Goal: Answer question/provide support: Answer question/provide support

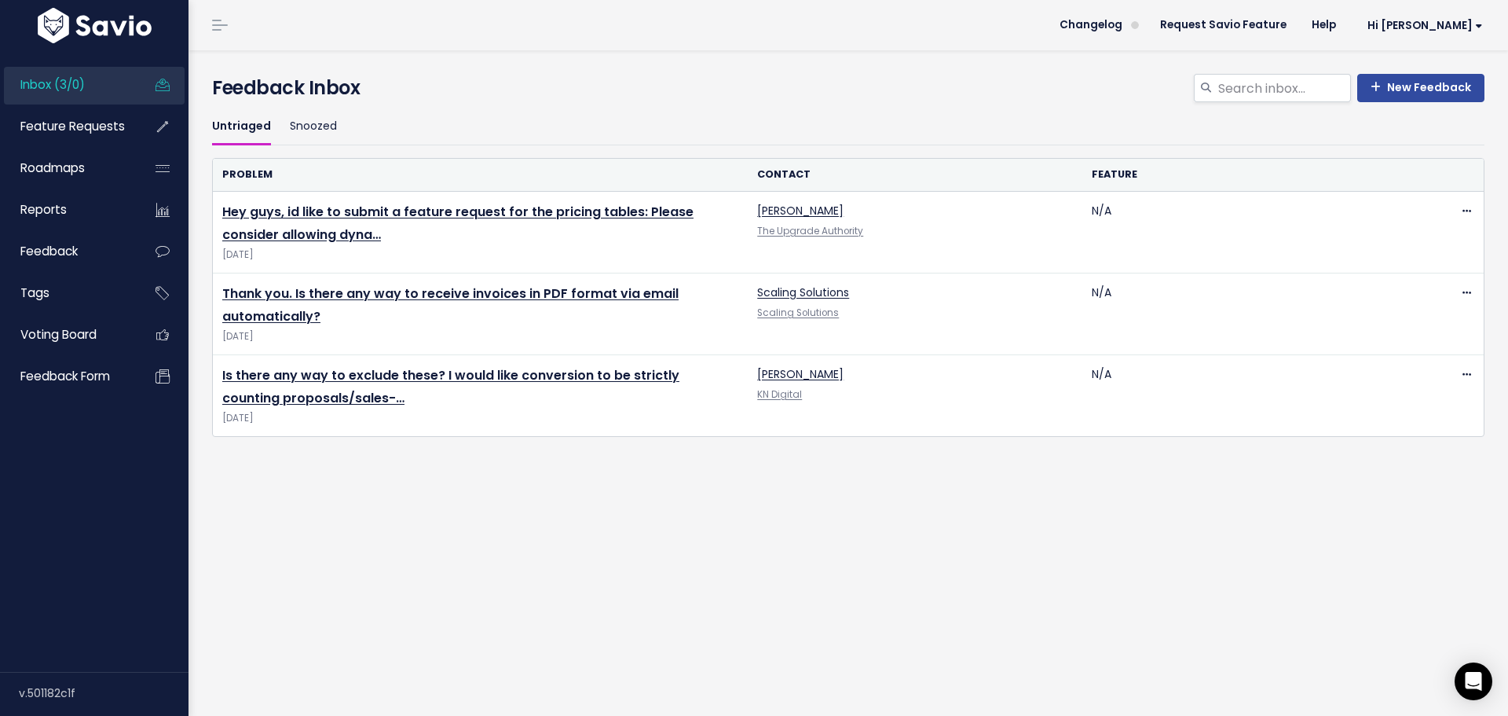
click at [75, 90] on span "Inbox (3/0)" at bounding box center [52, 84] width 64 height 16
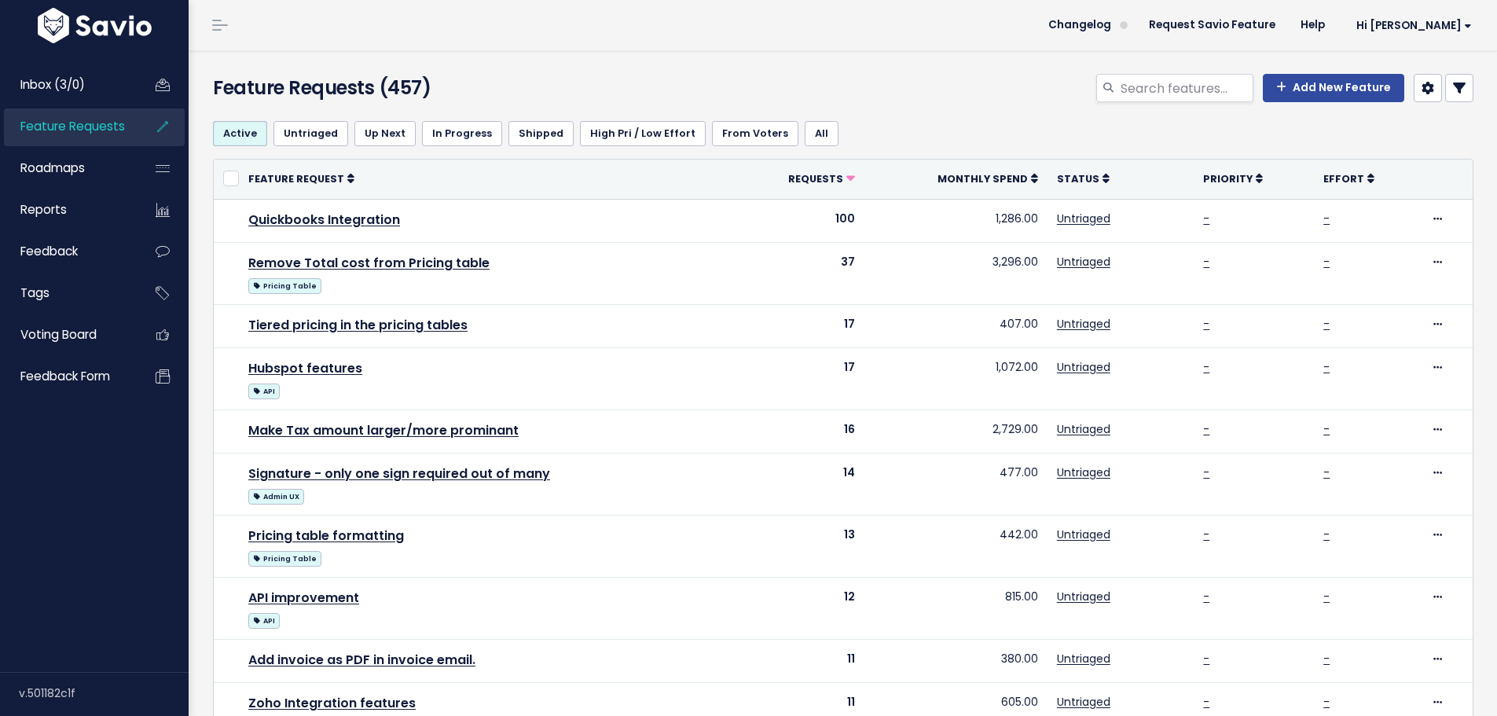
click at [1460, 77] on link at bounding box center [1459, 88] width 28 height 28
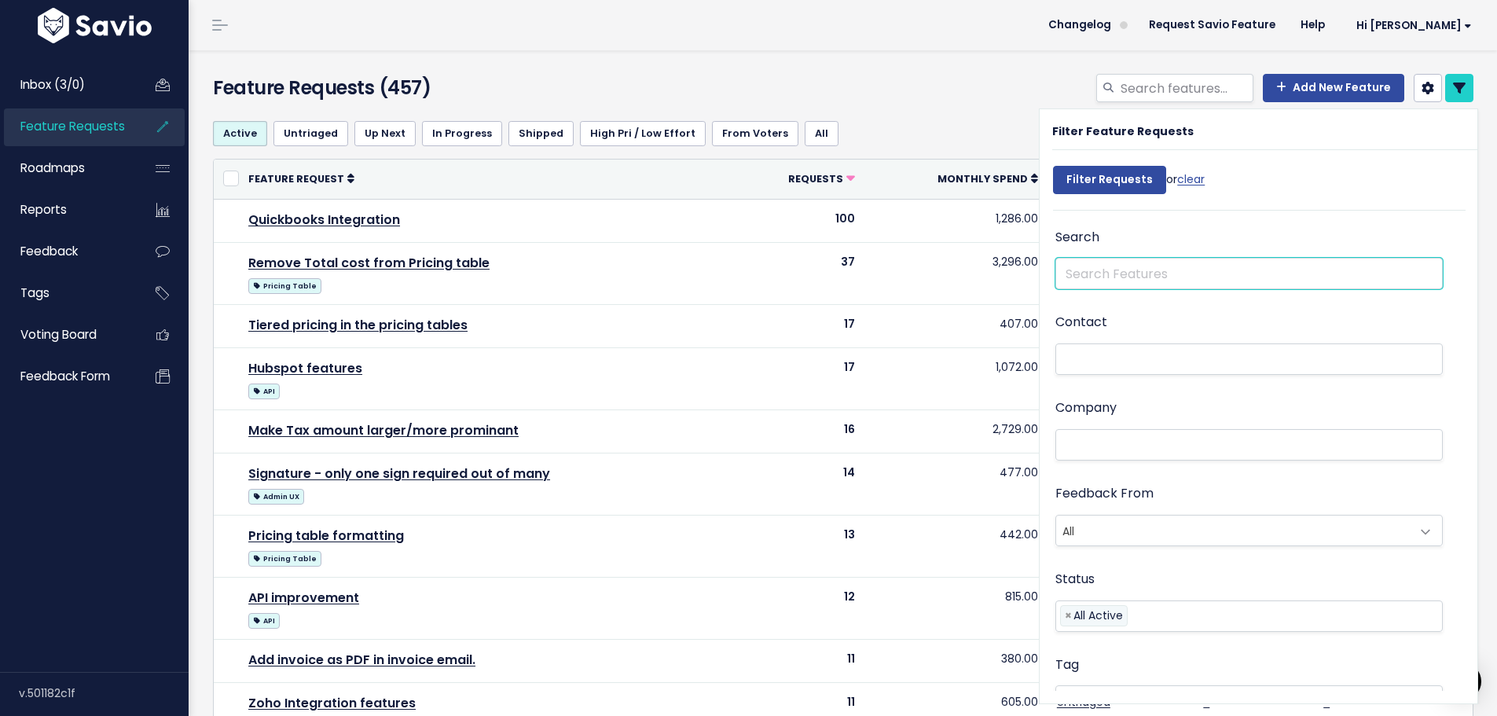
click at [1213, 272] on input "text" at bounding box center [1248, 273] width 387 height 31
type input "report"
click at [1053, 166] on input "Filter Requests" at bounding box center [1109, 180] width 113 height 28
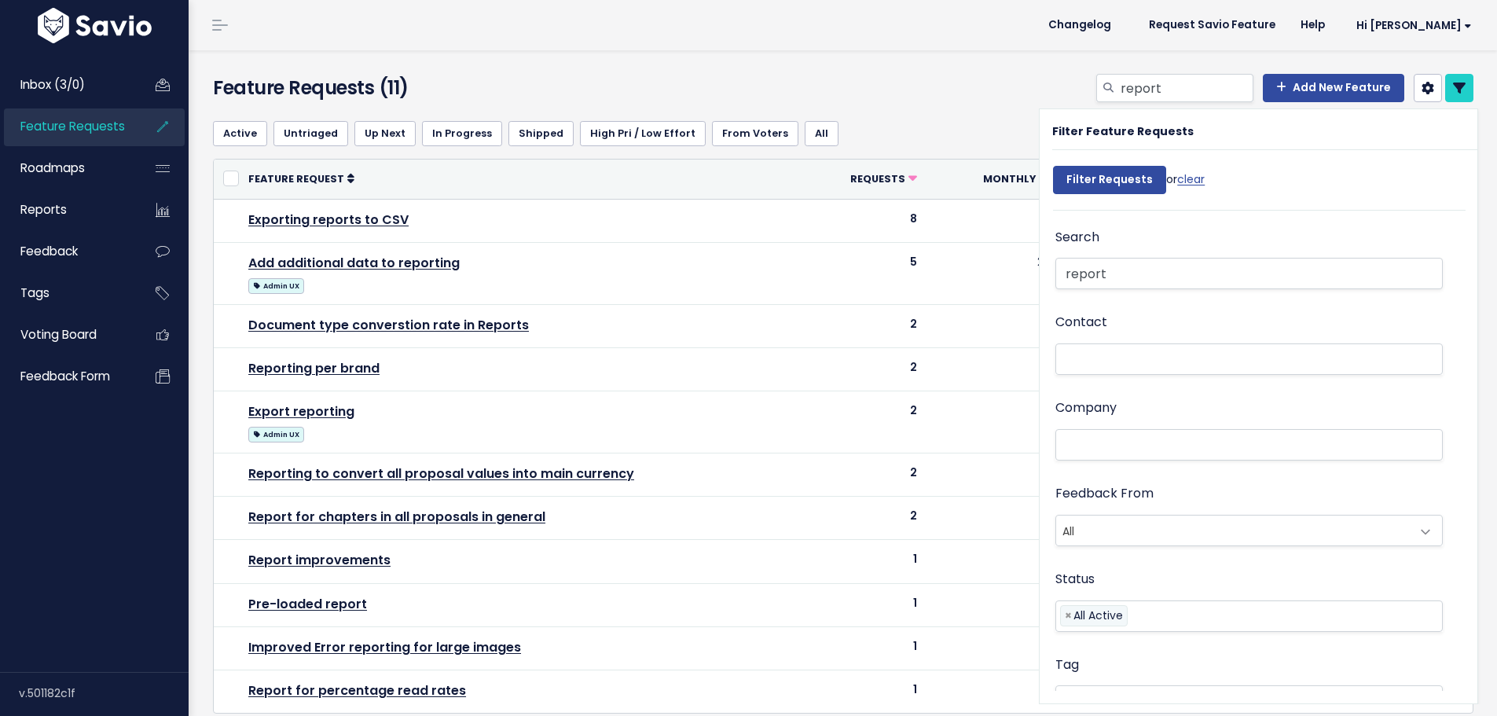
select select
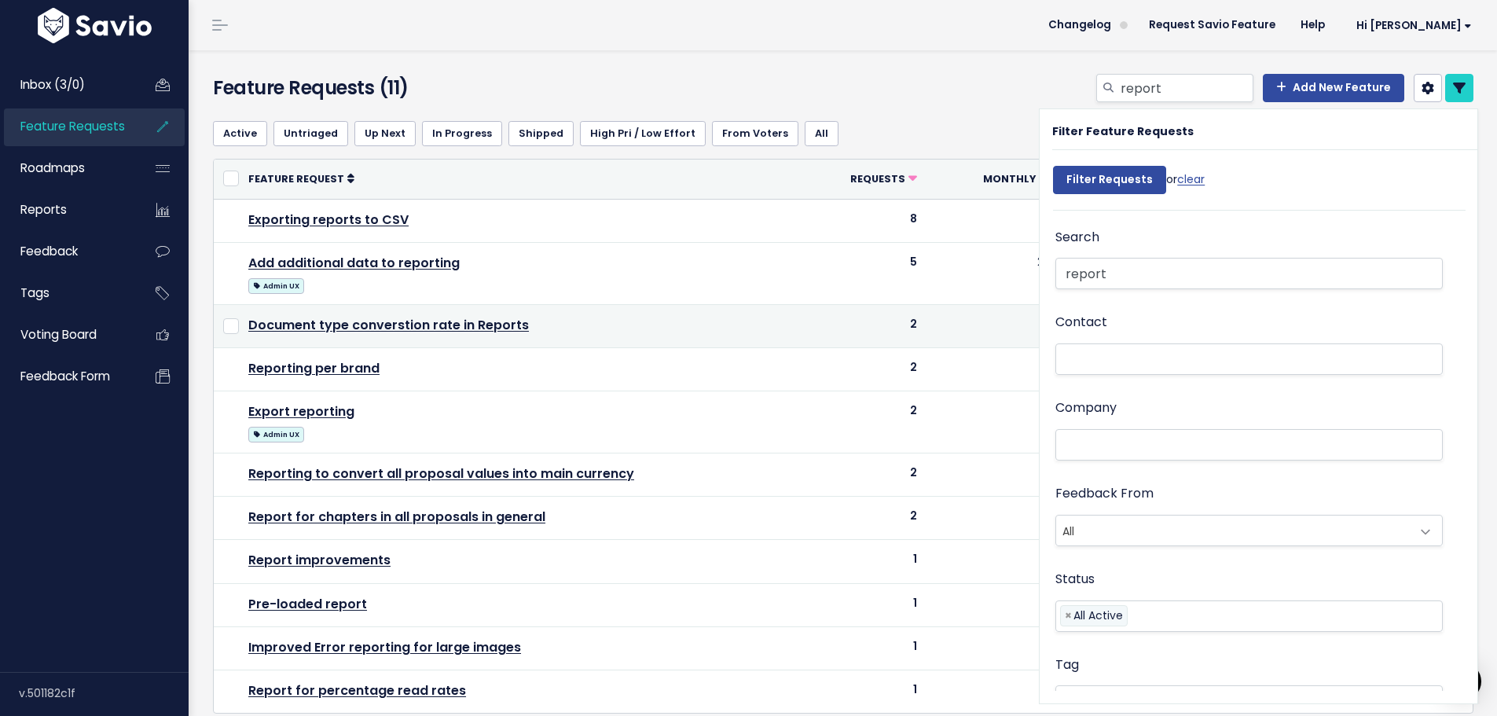
click at [498, 314] on td "Document type converstion rate in Reports" at bounding box center [523, 325] width 568 height 43
click at [490, 324] on link "Document type converstion rate in Reports" at bounding box center [388, 325] width 280 height 18
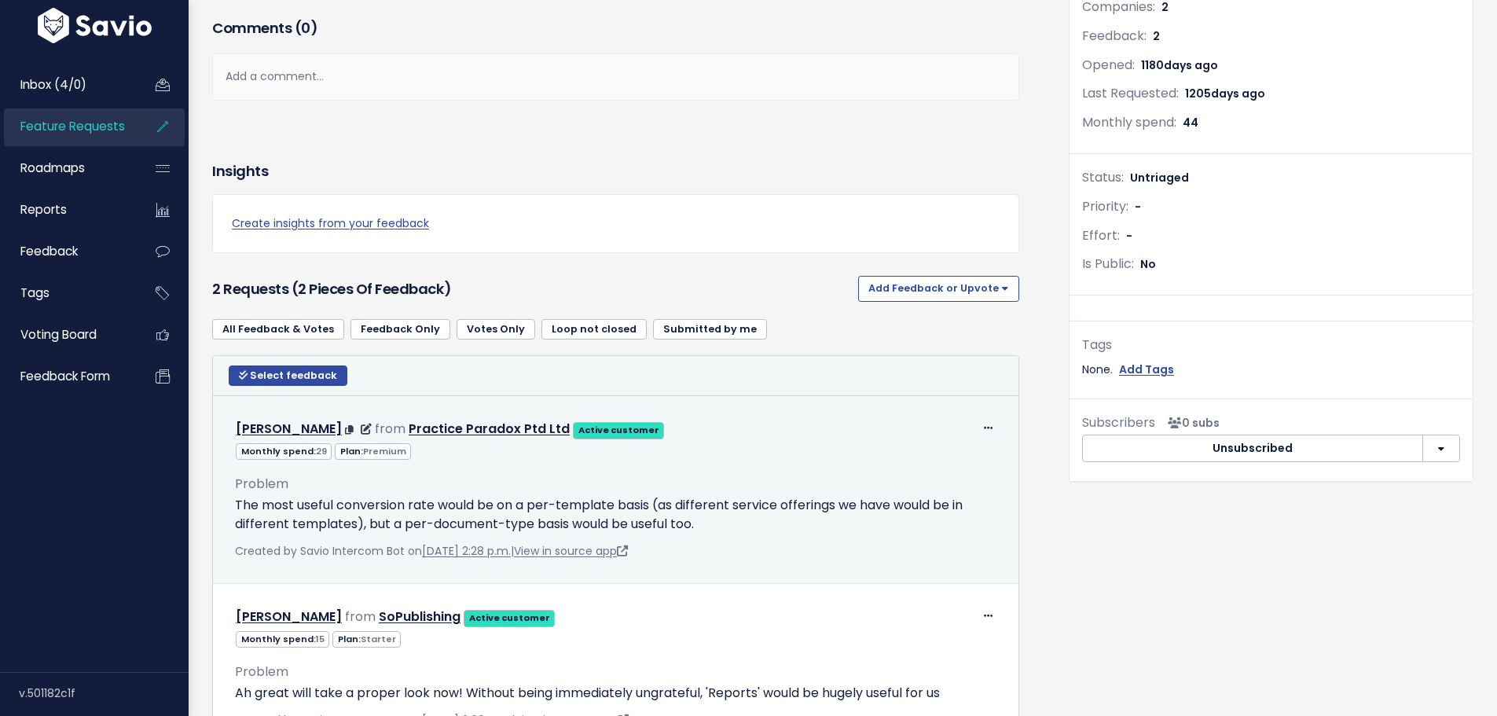
scroll to position [383, 0]
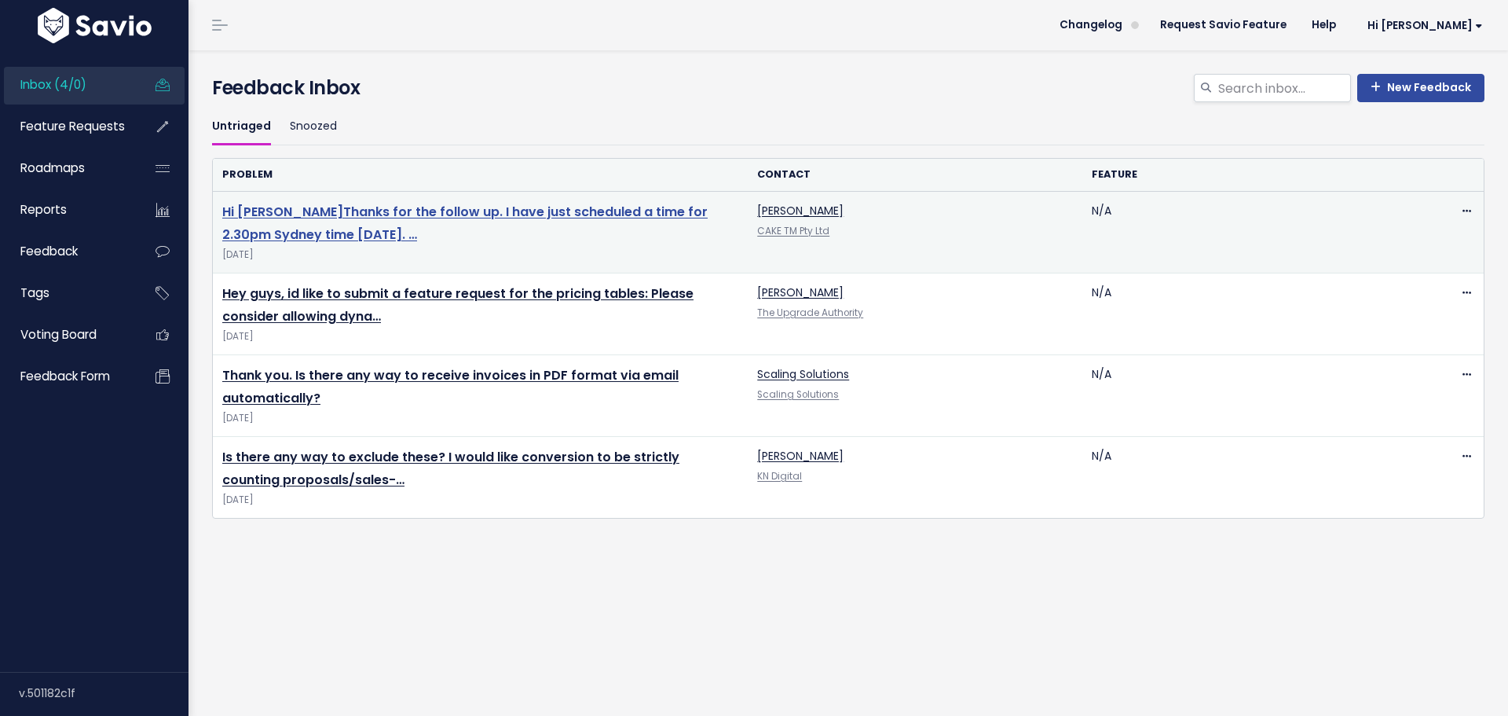
click at [531, 211] on link "Hi [PERSON_NAME] ​ Thanks for the follow up. I have just scheduled a time for 2…" at bounding box center [465, 223] width 486 height 41
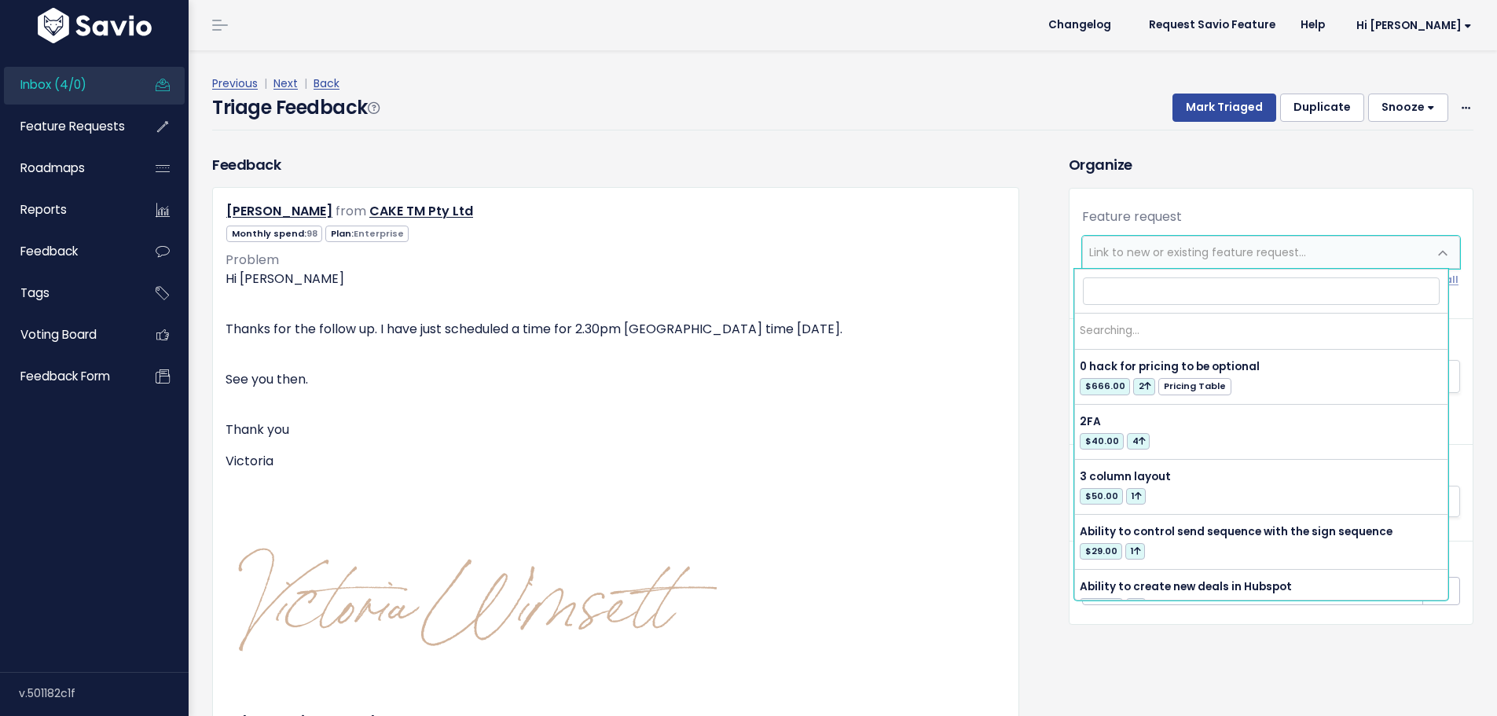
click at [1132, 257] on span "Link to new or existing feature request..." at bounding box center [1197, 252] width 217 height 16
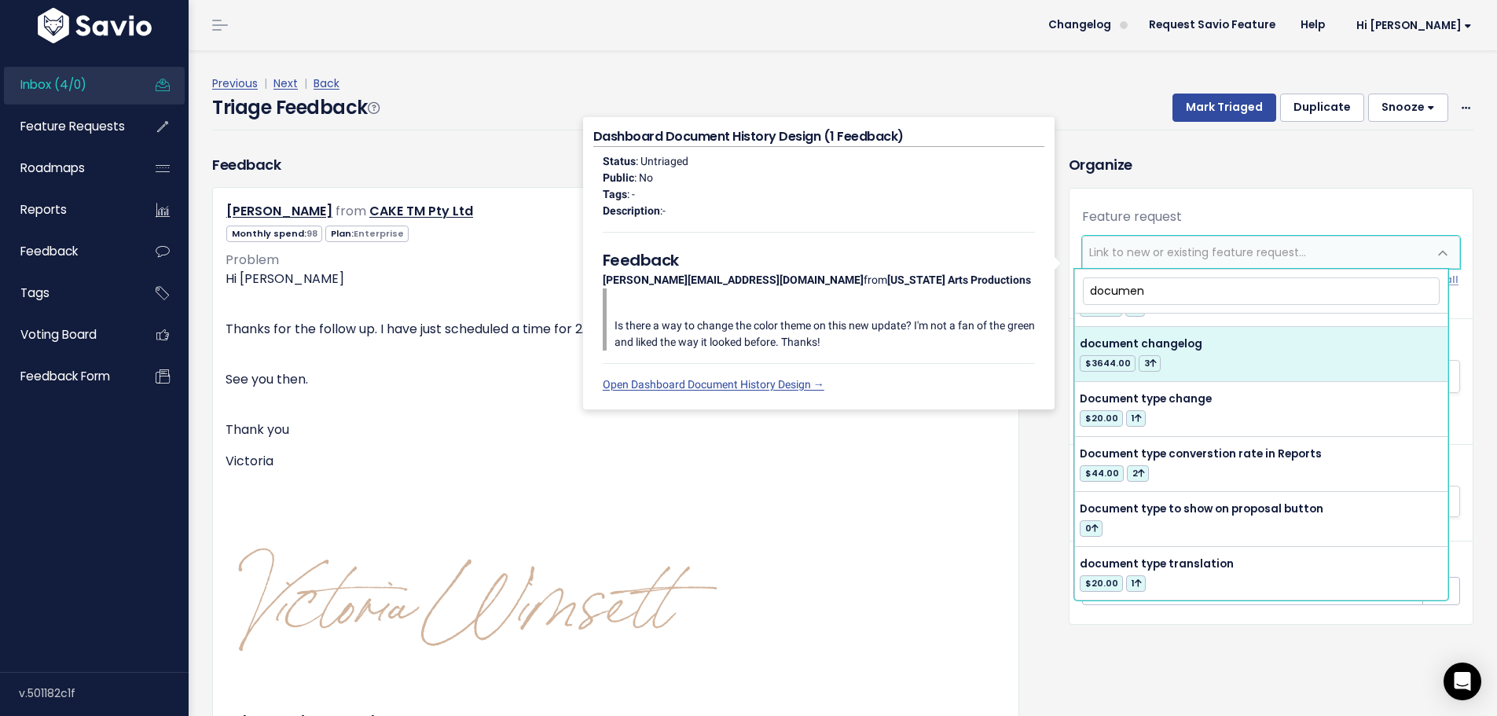
scroll to position [550, 0]
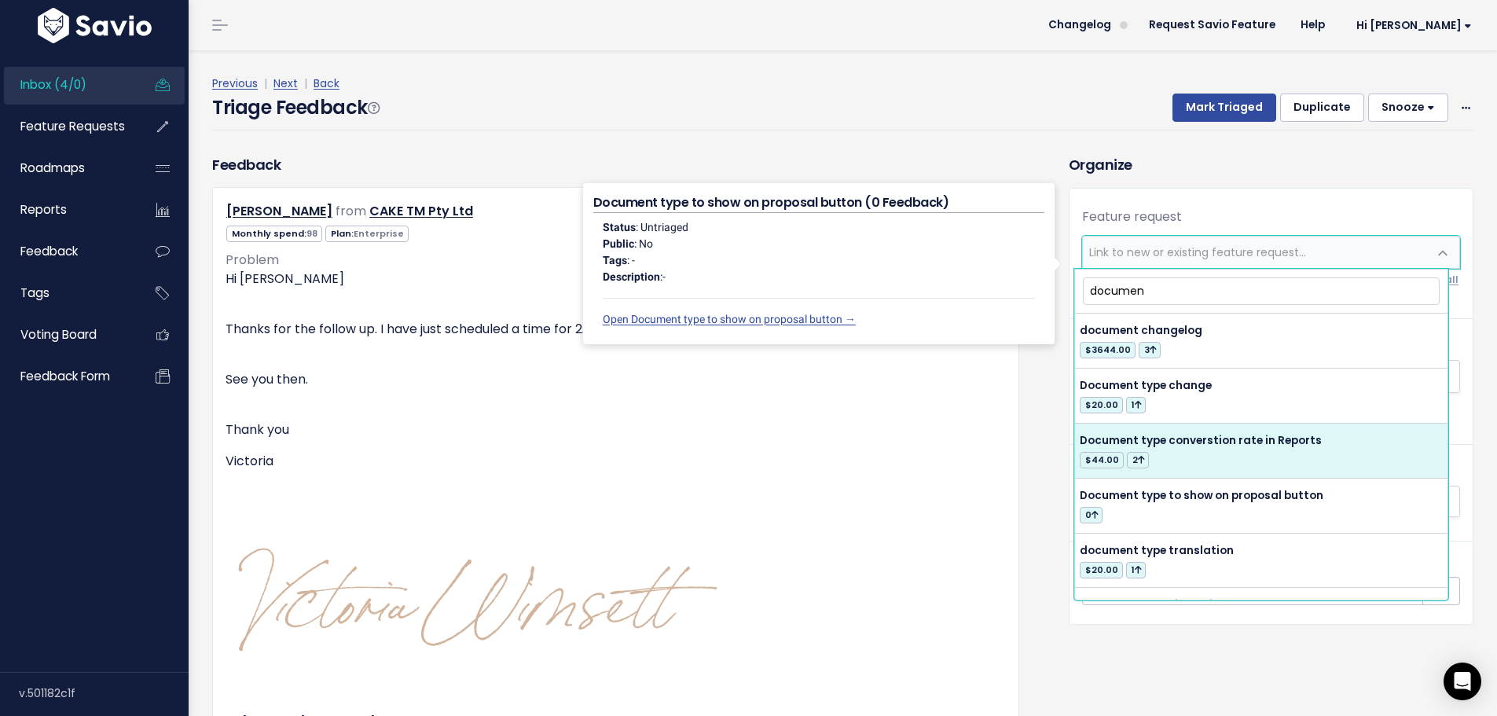
type input "documen"
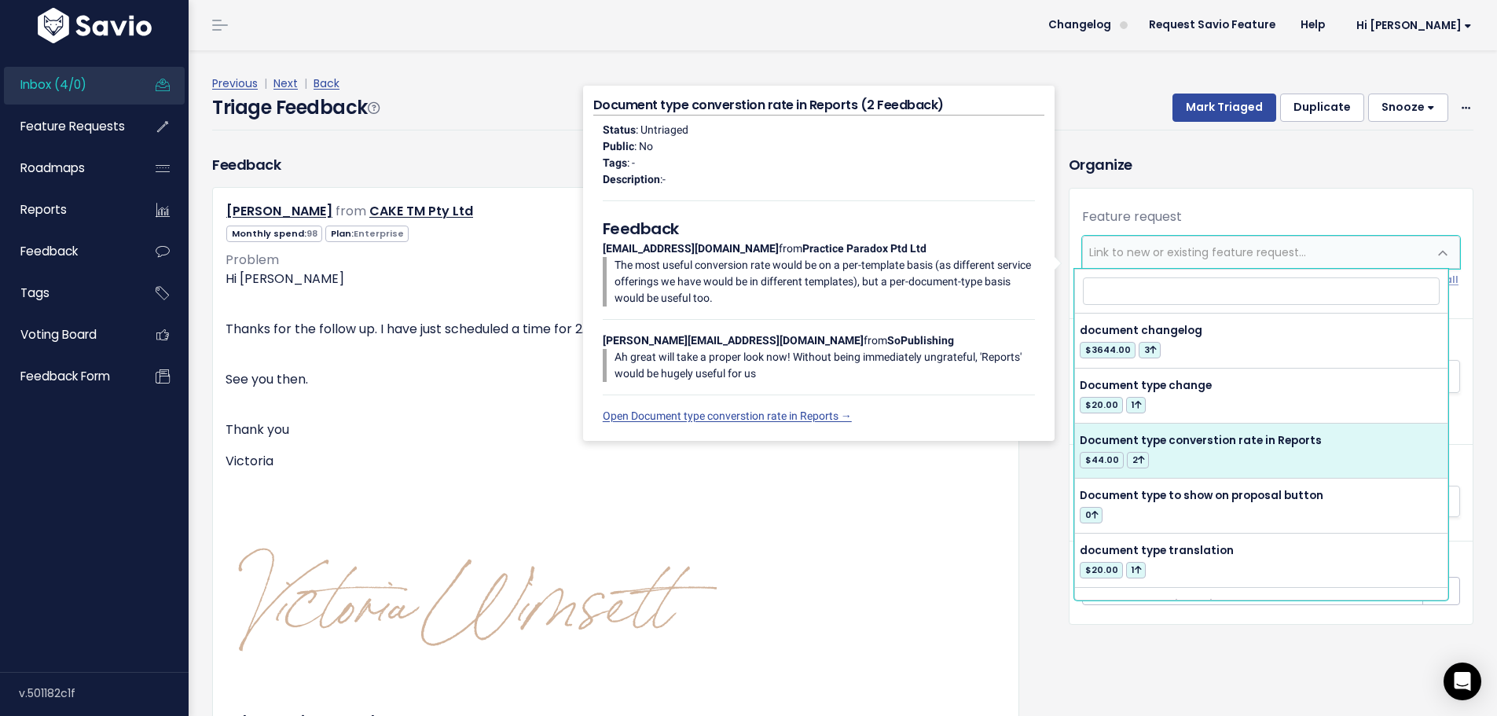
select select "17006"
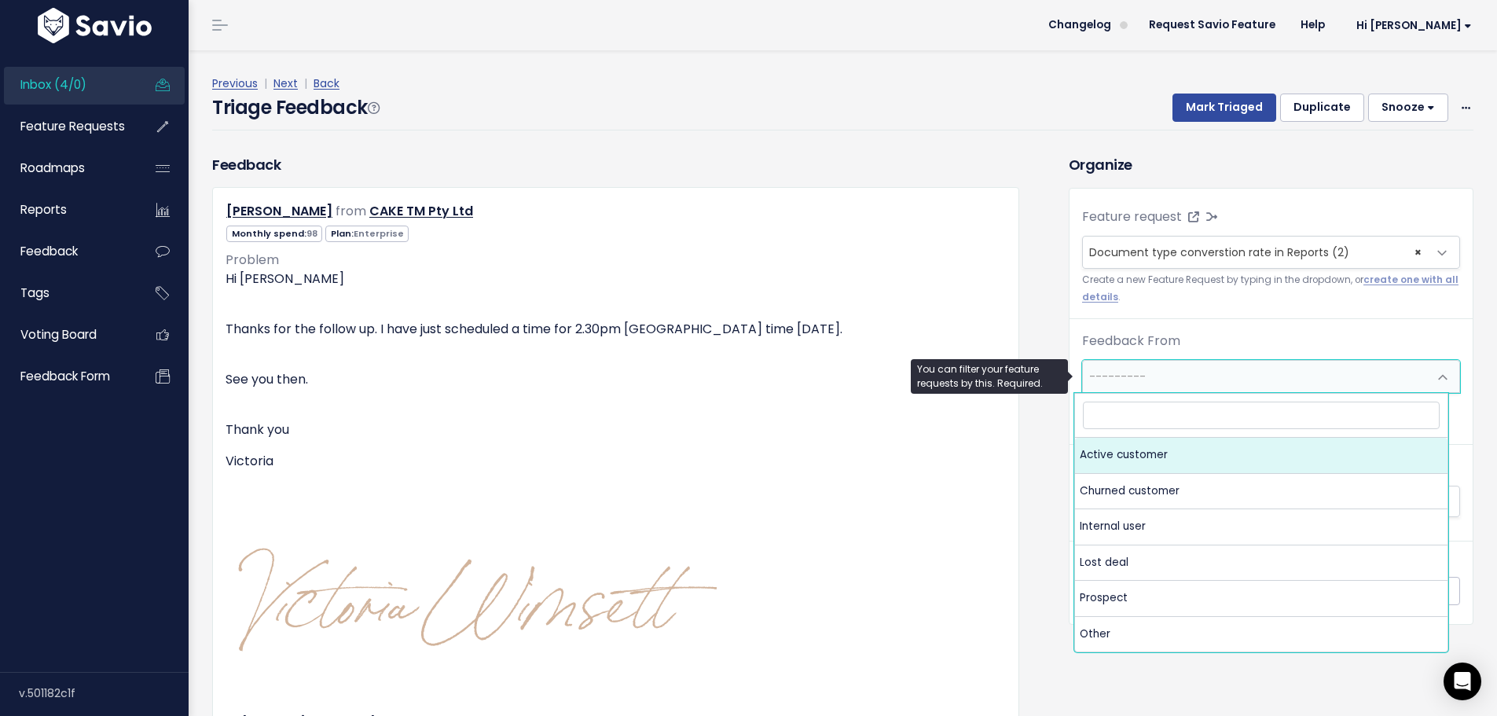
click at [1200, 380] on span "---------" at bounding box center [1255, 376] width 345 height 31
select select "ACTIVE"
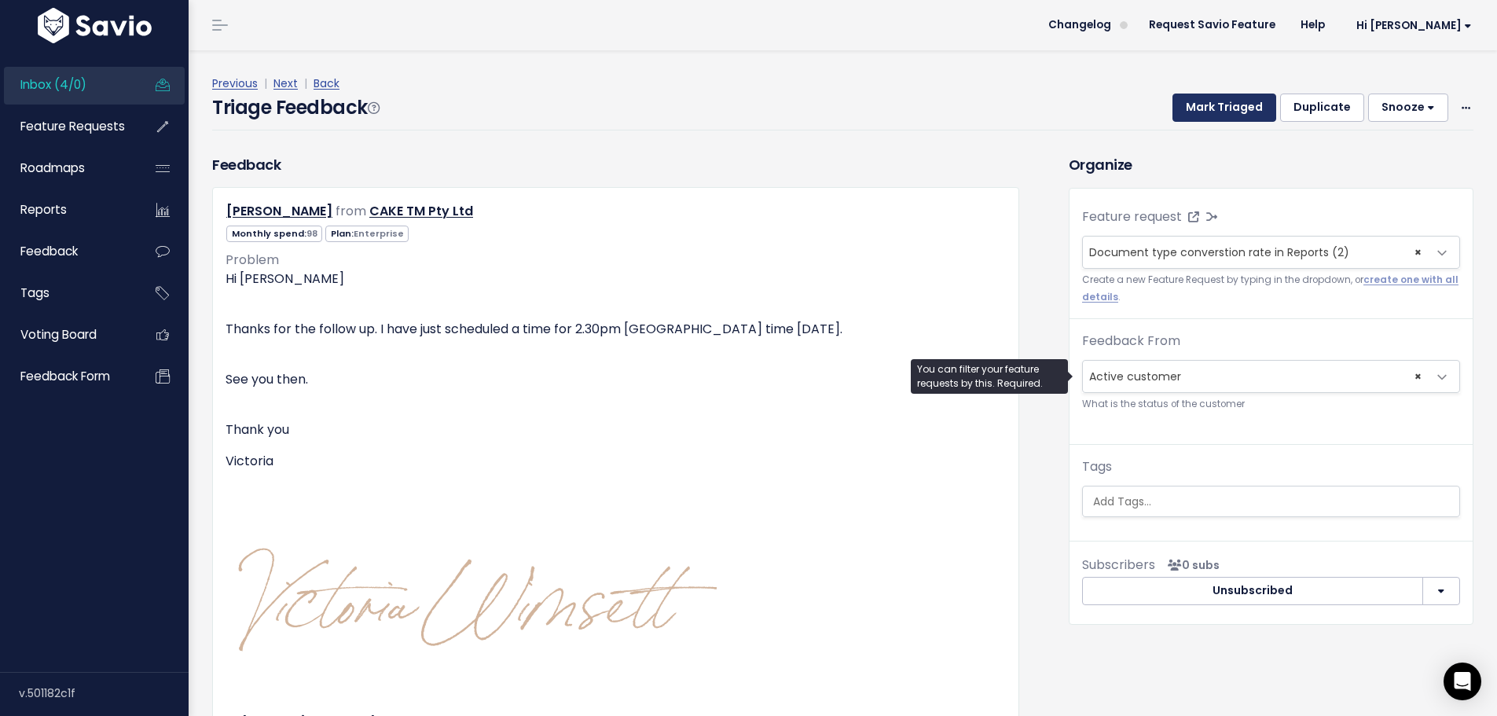
click at [1236, 108] on button "Mark Triaged" at bounding box center [1224, 107] width 104 height 28
